Goal: Task Accomplishment & Management: Manage account settings

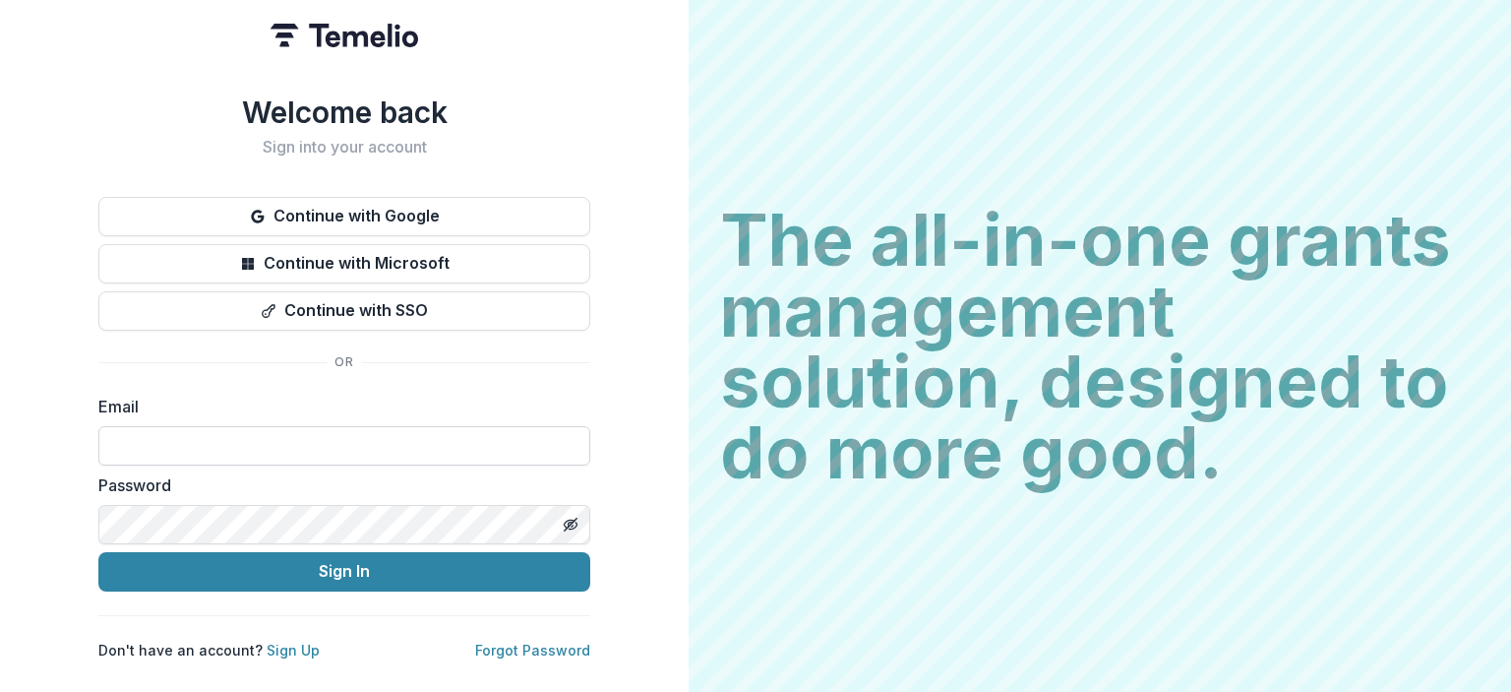
click at [224, 444] on input at bounding box center [344, 445] width 492 height 39
type input "**********"
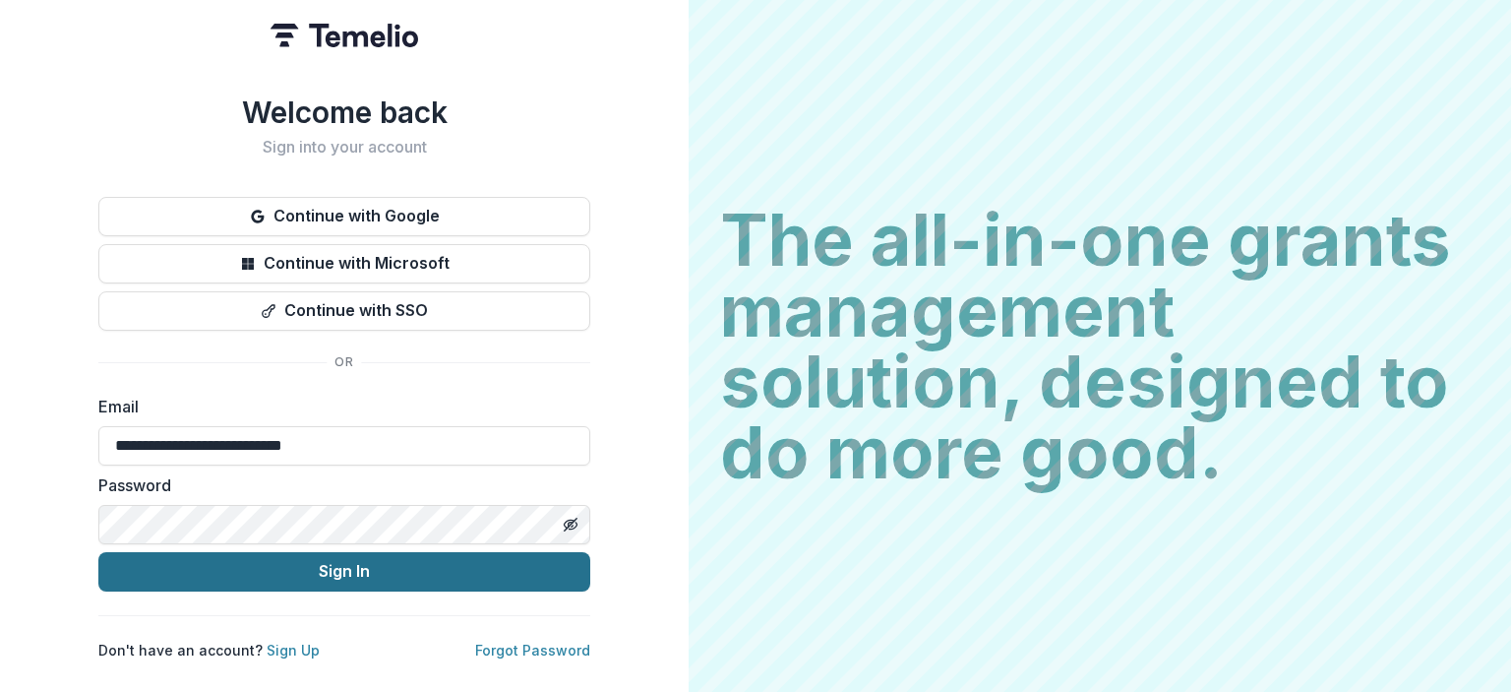
click at [293, 557] on button "Sign In" at bounding box center [344, 571] width 492 height 39
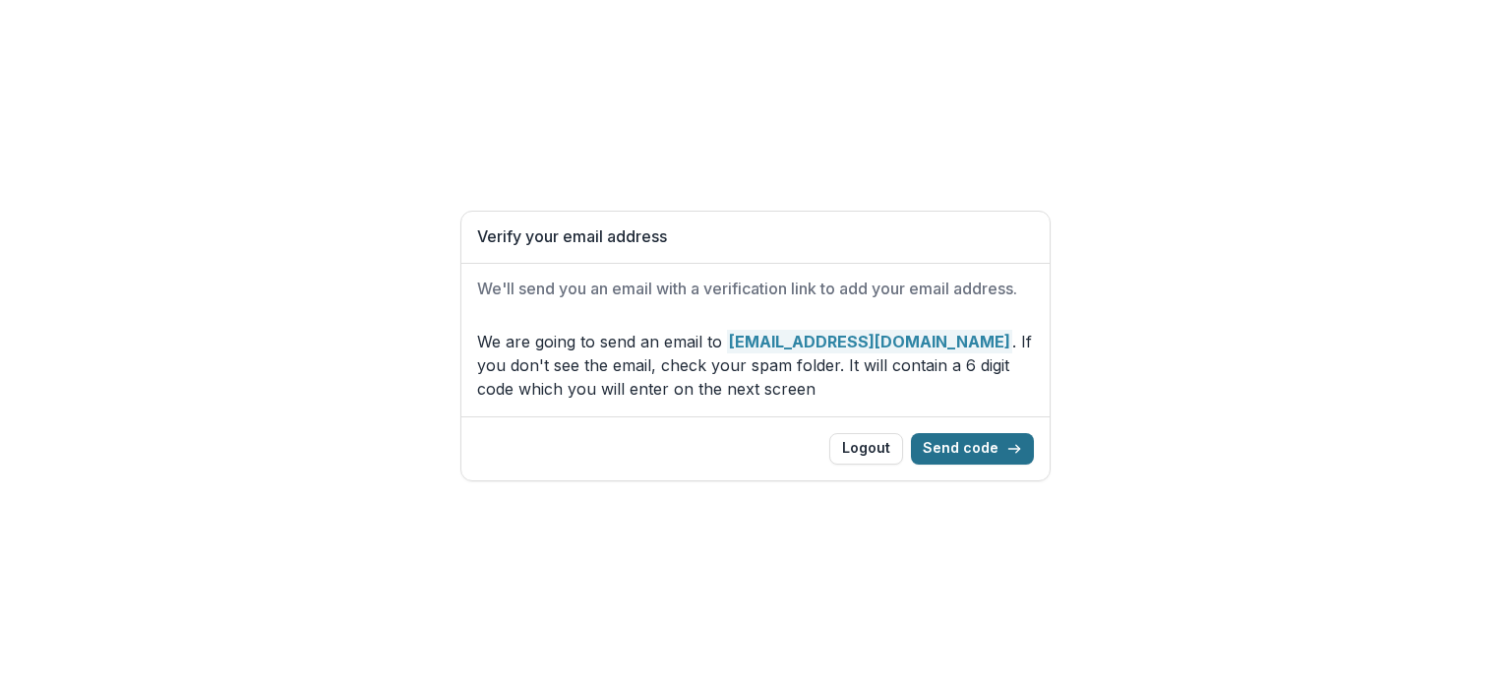
click at [941, 444] on button "Send code" at bounding box center [972, 448] width 123 height 31
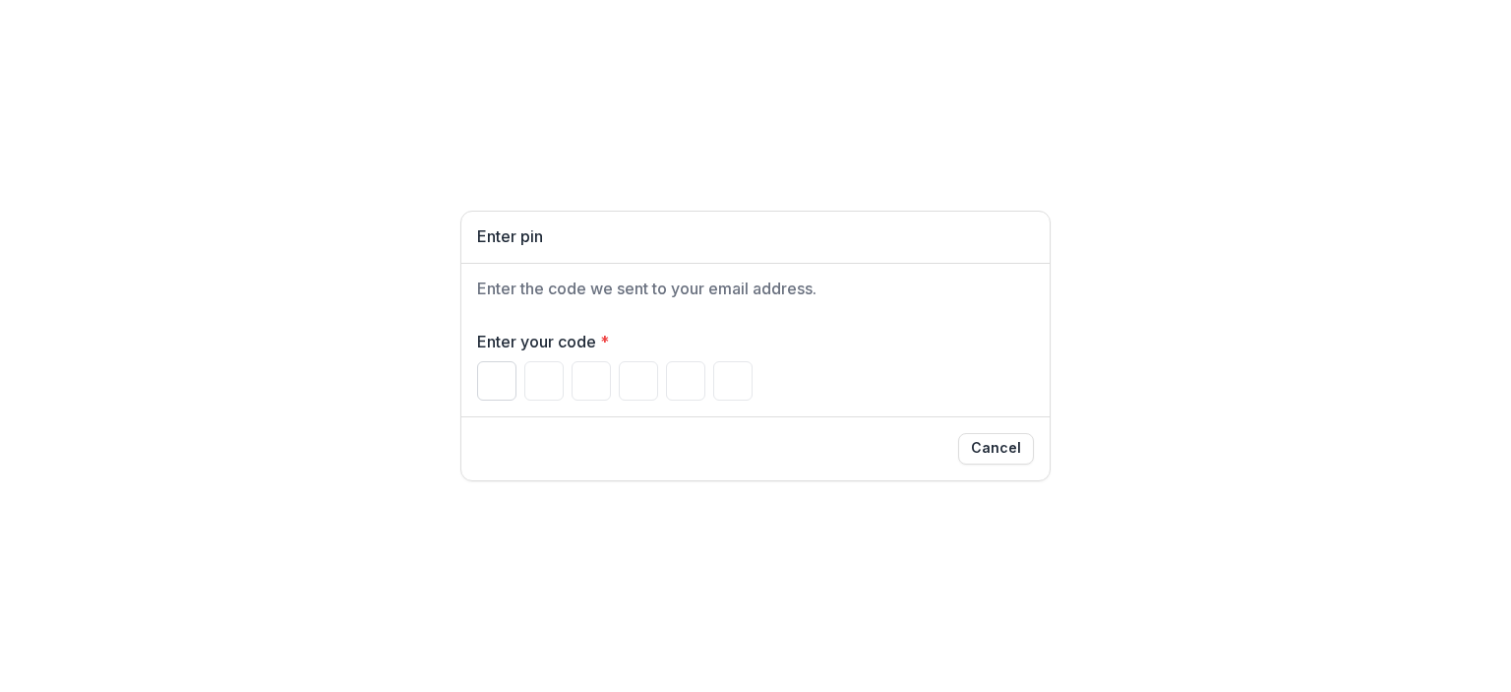
click at [498, 373] on input "Please enter your pin code" at bounding box center [496, 380] width 39 height 39
paste input "******"
type input "*"
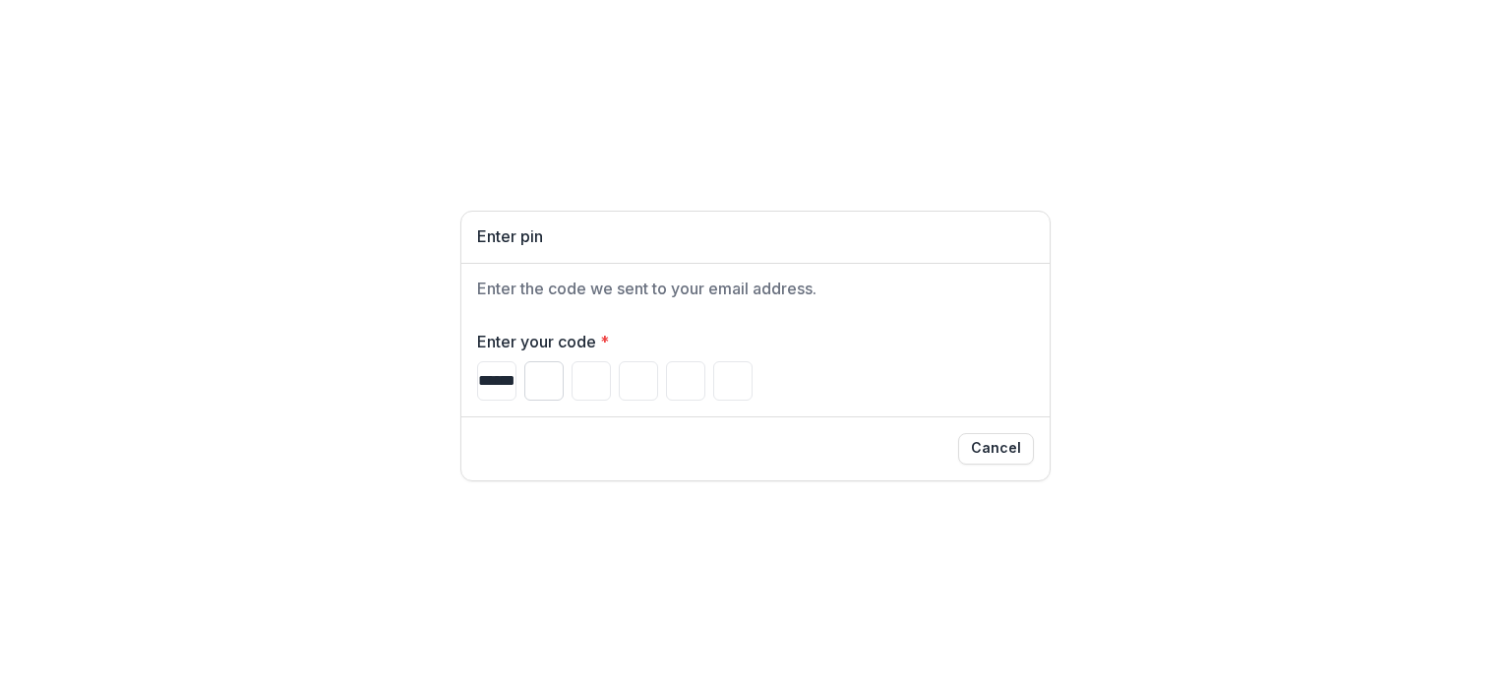
type input "*"
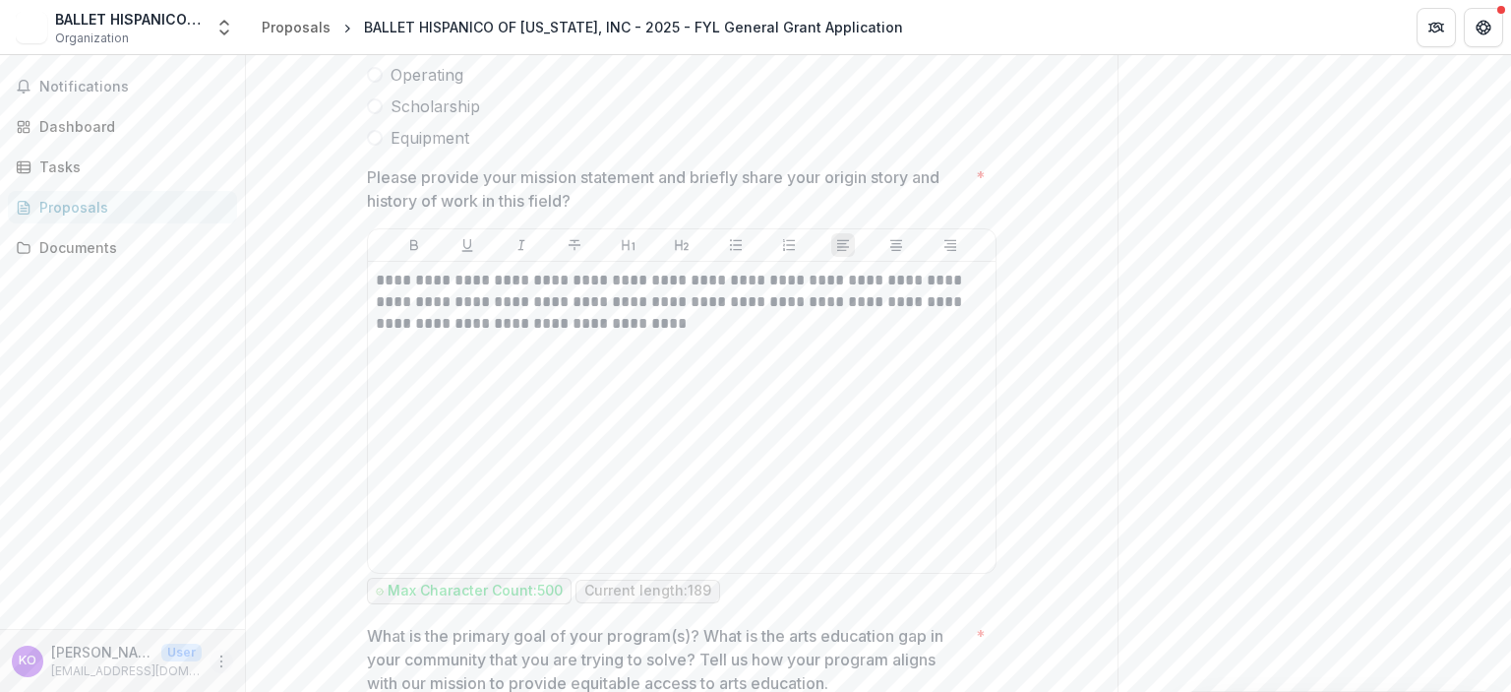
scroll to position [3587, 0]
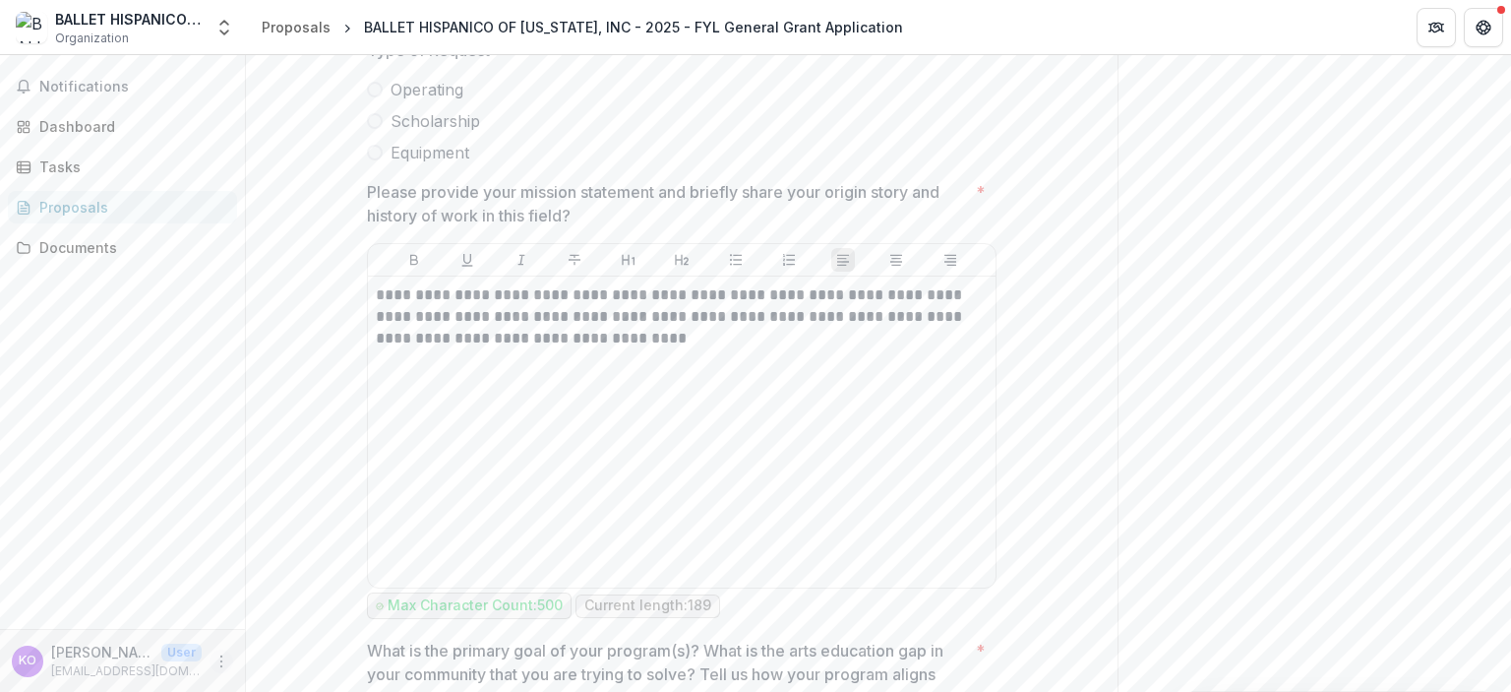
click at [218, 660] on icon "More" at bounding box center [222, 661] width 16 height 16
click at [285, 657] on button "Logout" at bounding box center [351, 652] width 211 height 32
